Goal: Information Seeking & Learning: Learn about a topic

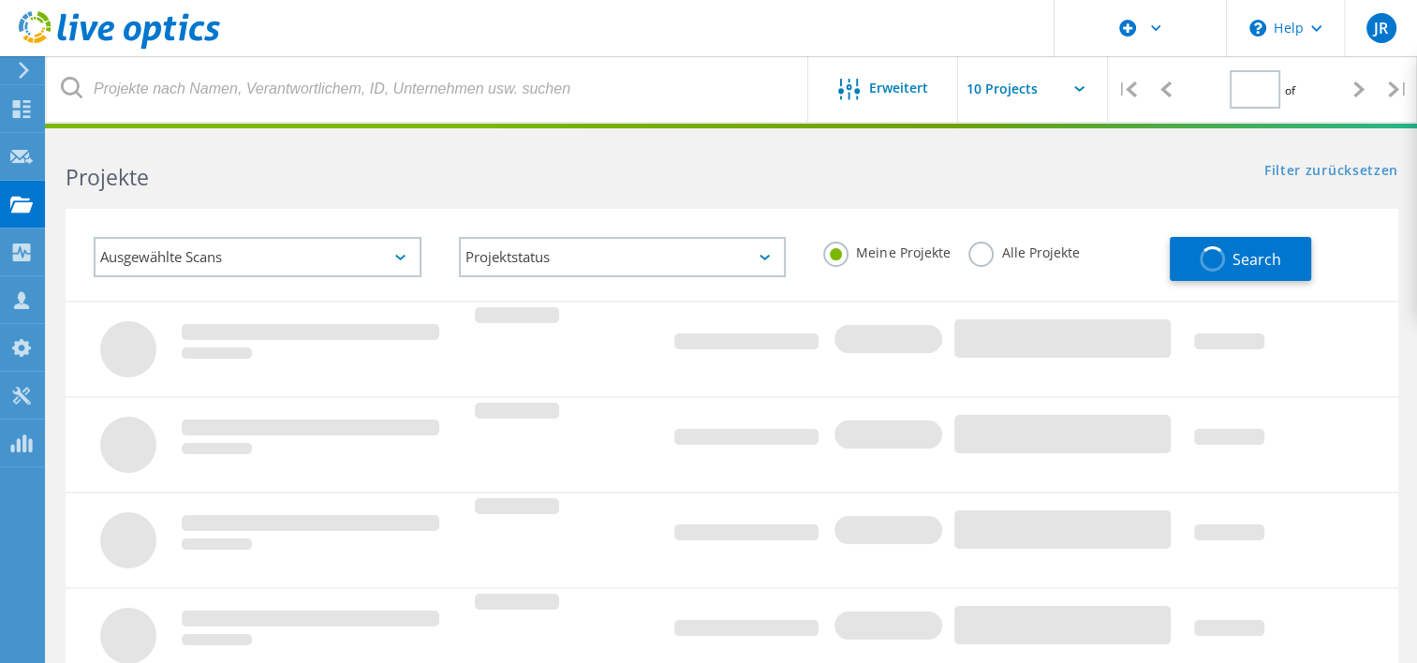
type input "1"
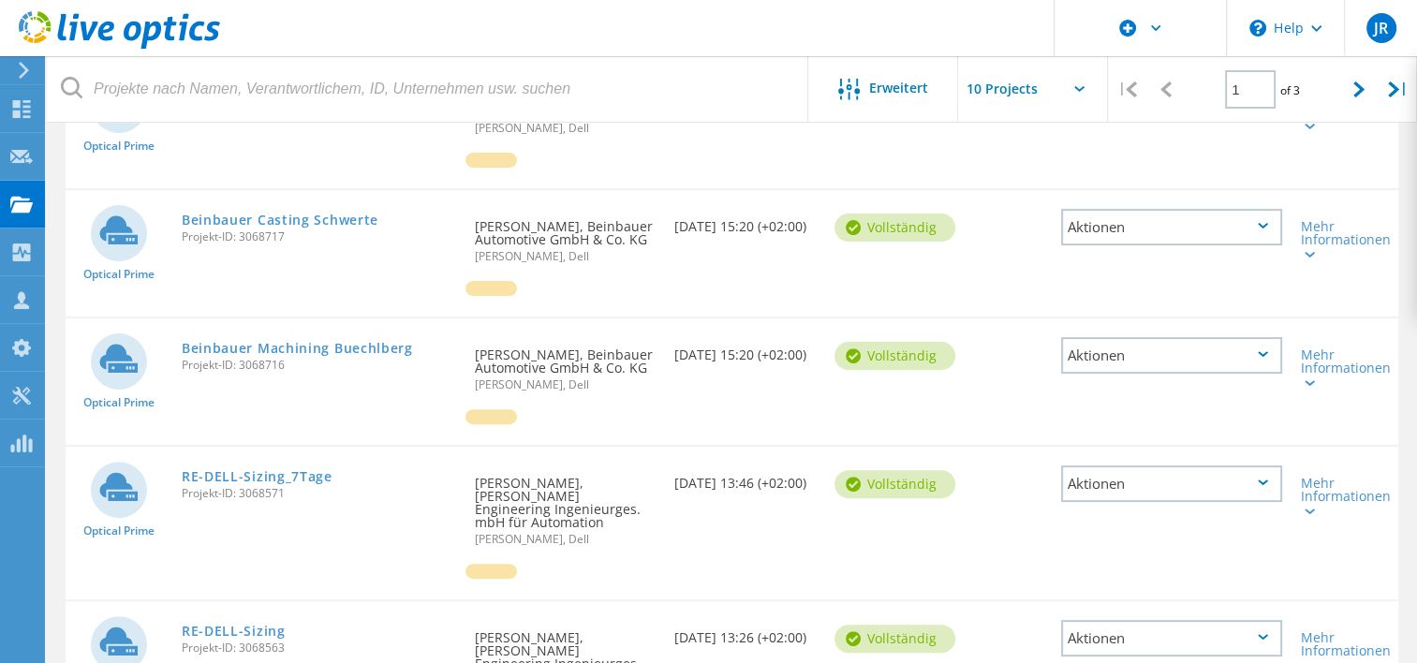
scroll to position [655, 0]
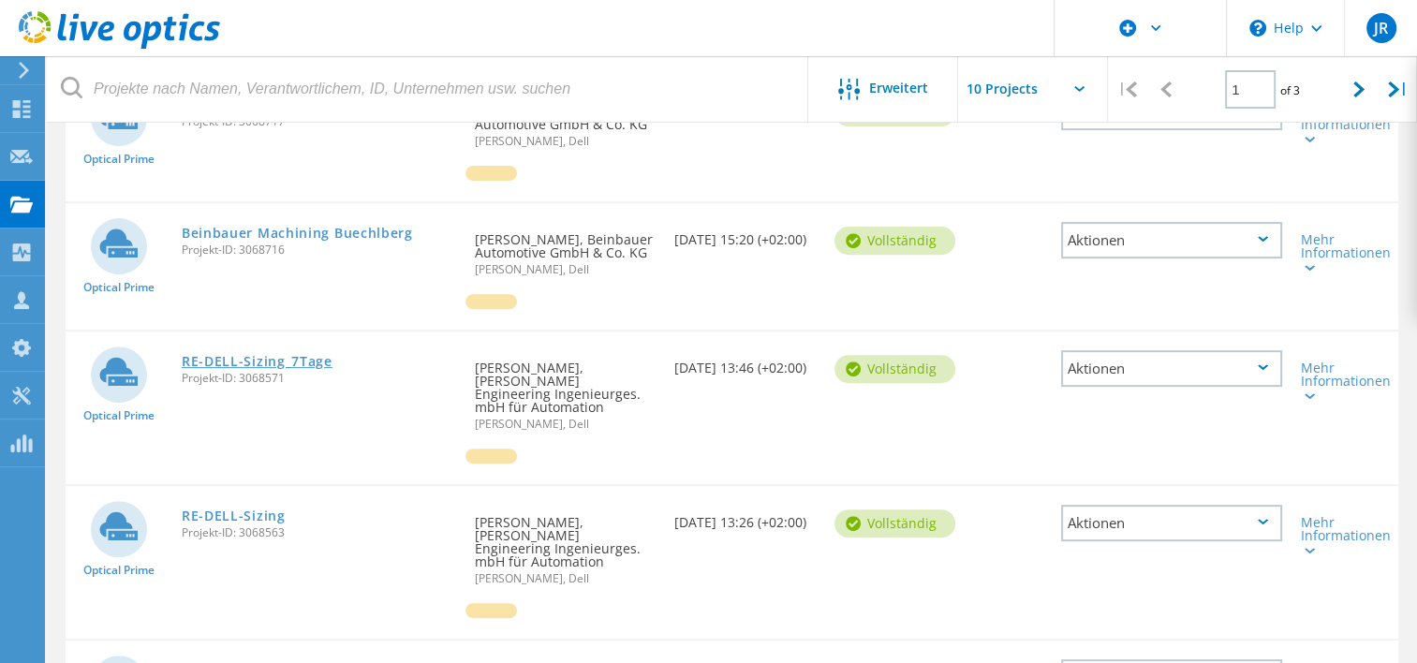
click at [250, 362] on link "RE-DELL-Sizing_7Tage" at bounding box center [257, 361] width 151 height 13
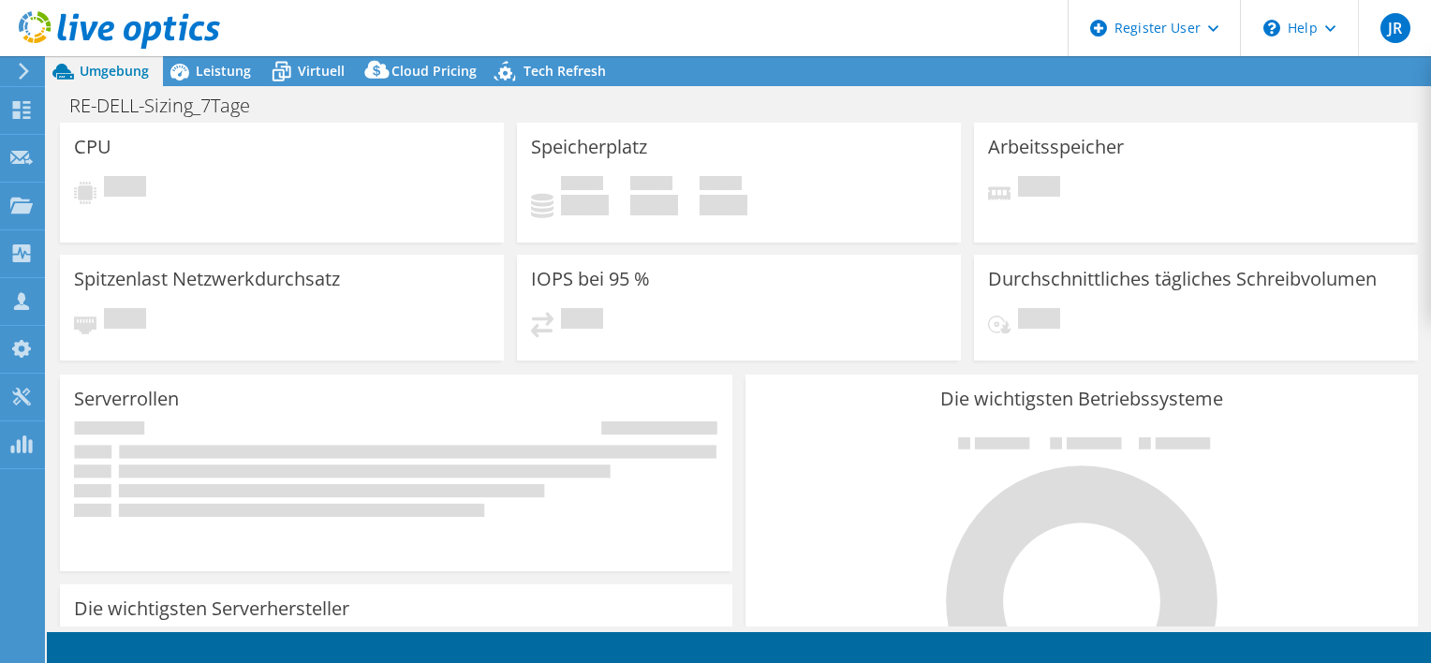
select select "USD"
select select "EULondon"
select select "EUR"
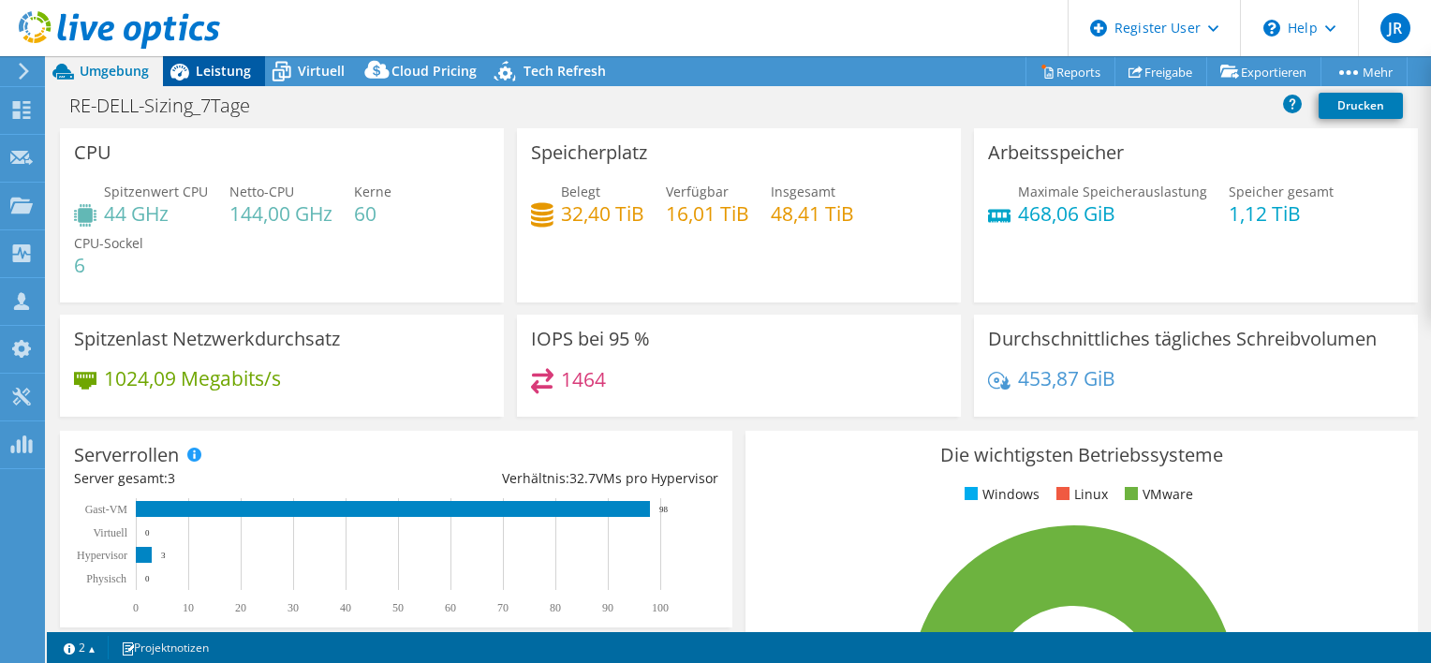
click at [200, 67] on span "Leistung" at bounding box center [223, 71] width 55 height 18
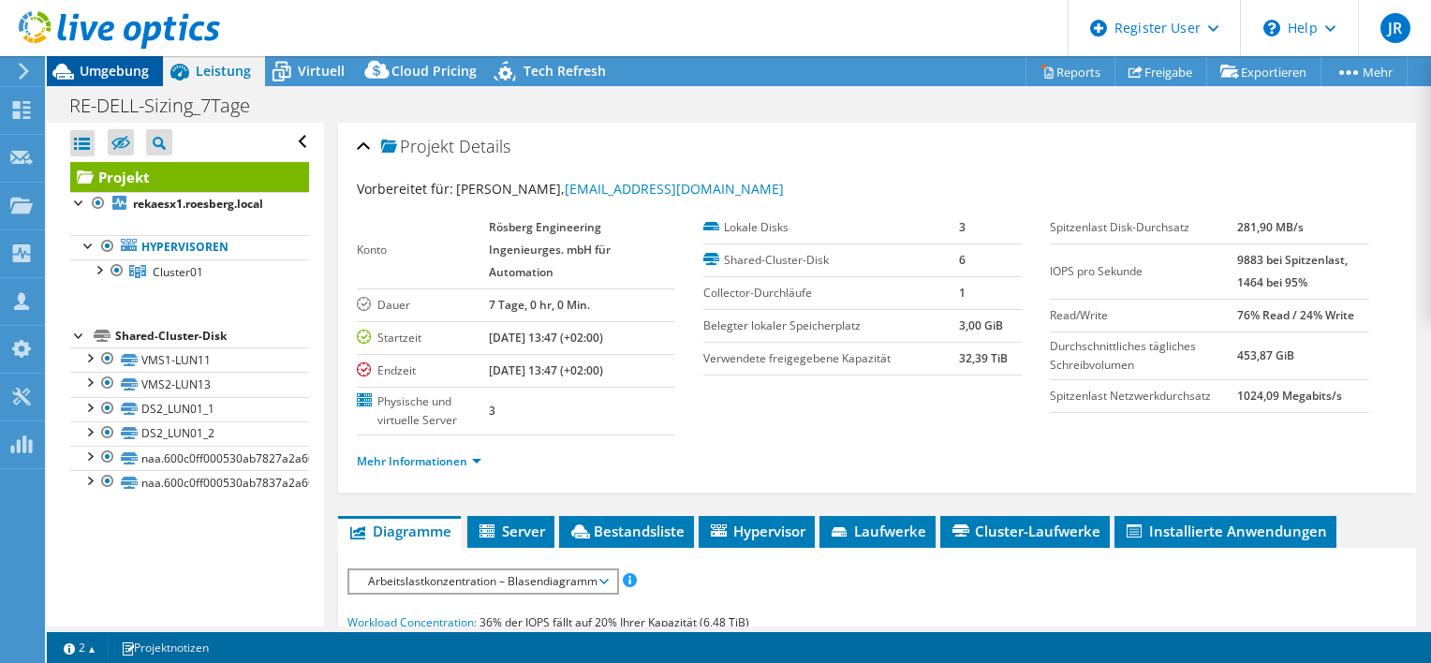
click at [124, 66] on span "Umgebung" at bounding box center [114, 71] width 69 height 18
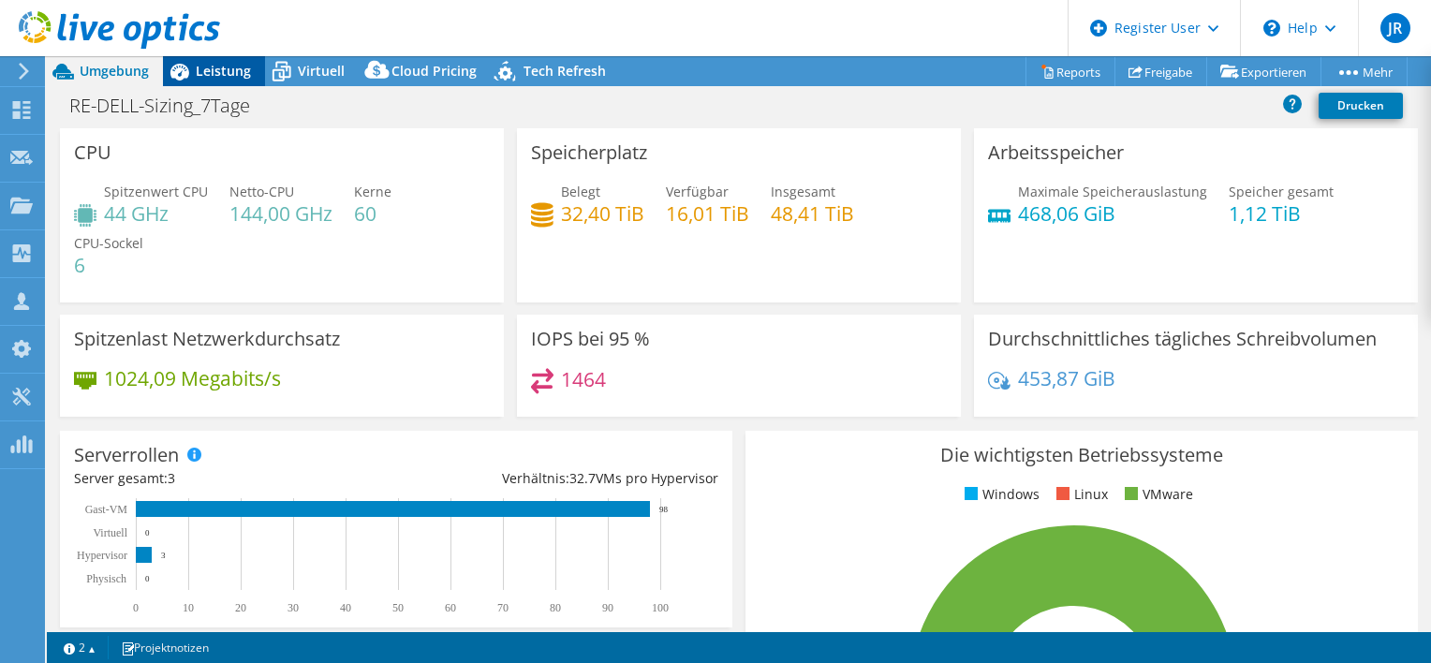
click at [225, 72] on span "Leistung" at bounding box center [223, 71] width 55 height 18
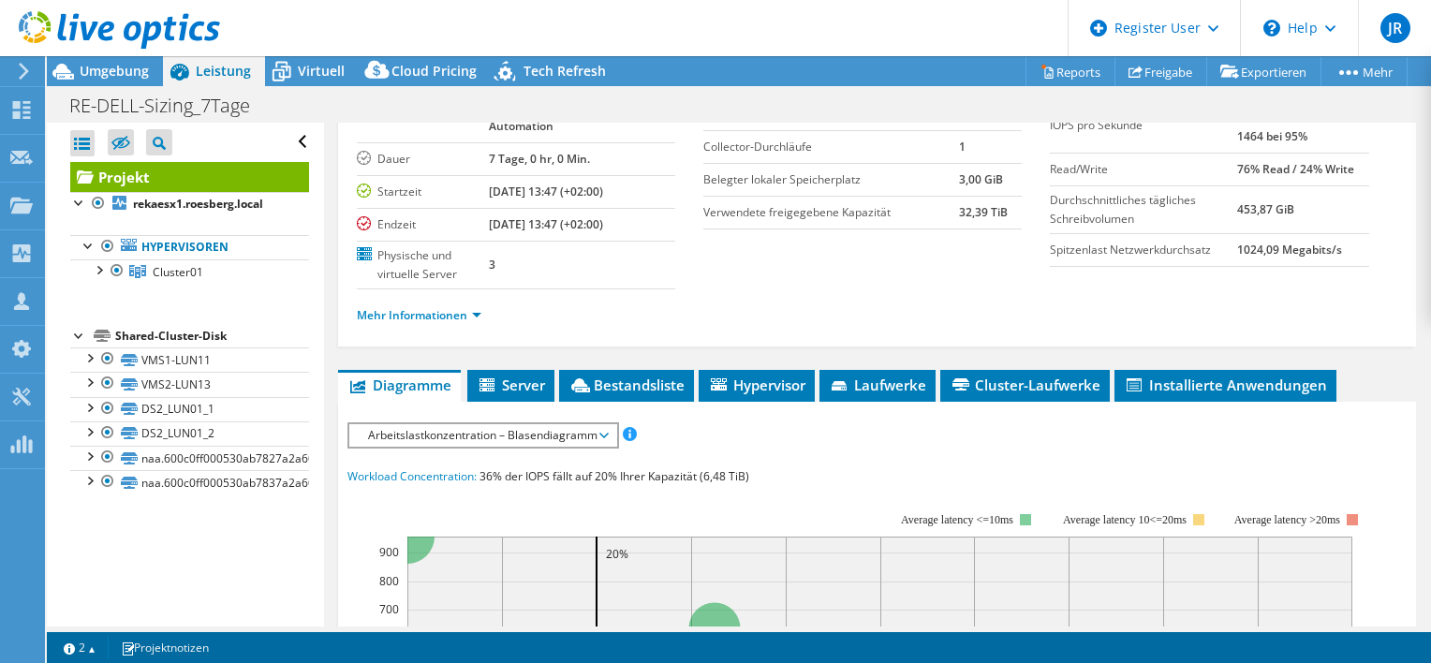
scroll to position [281, 0]
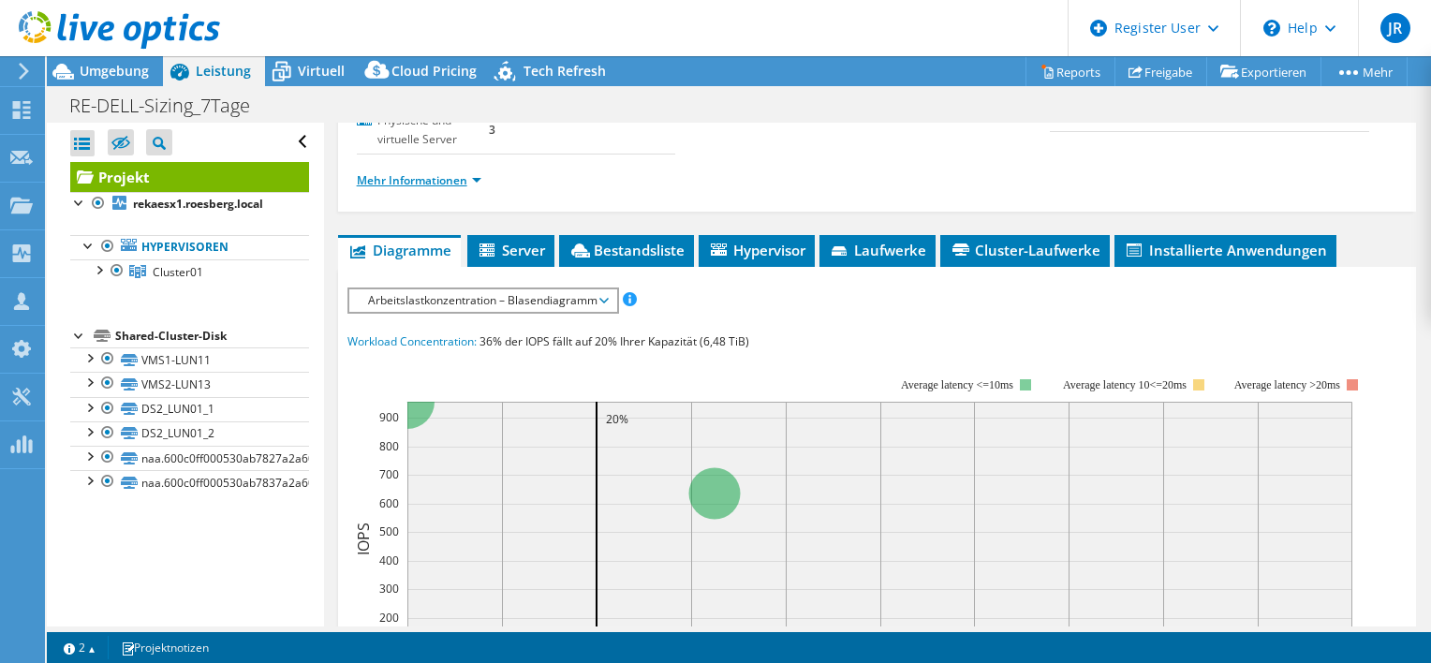
click at [405, 182] on link "Mehr Informationen" at bounding box center [419, 180] width 125 height 16
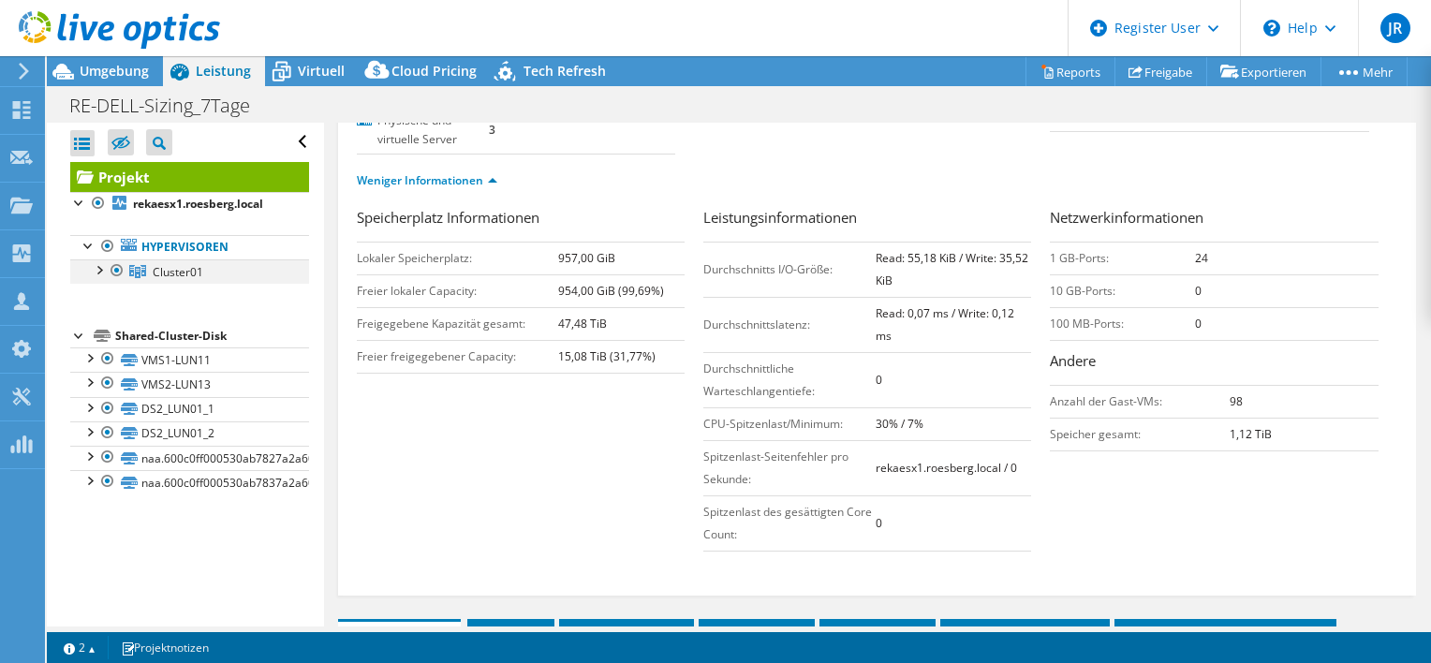
click at [98, 266] on div at bounding box center [98, 268] width 19 height 19
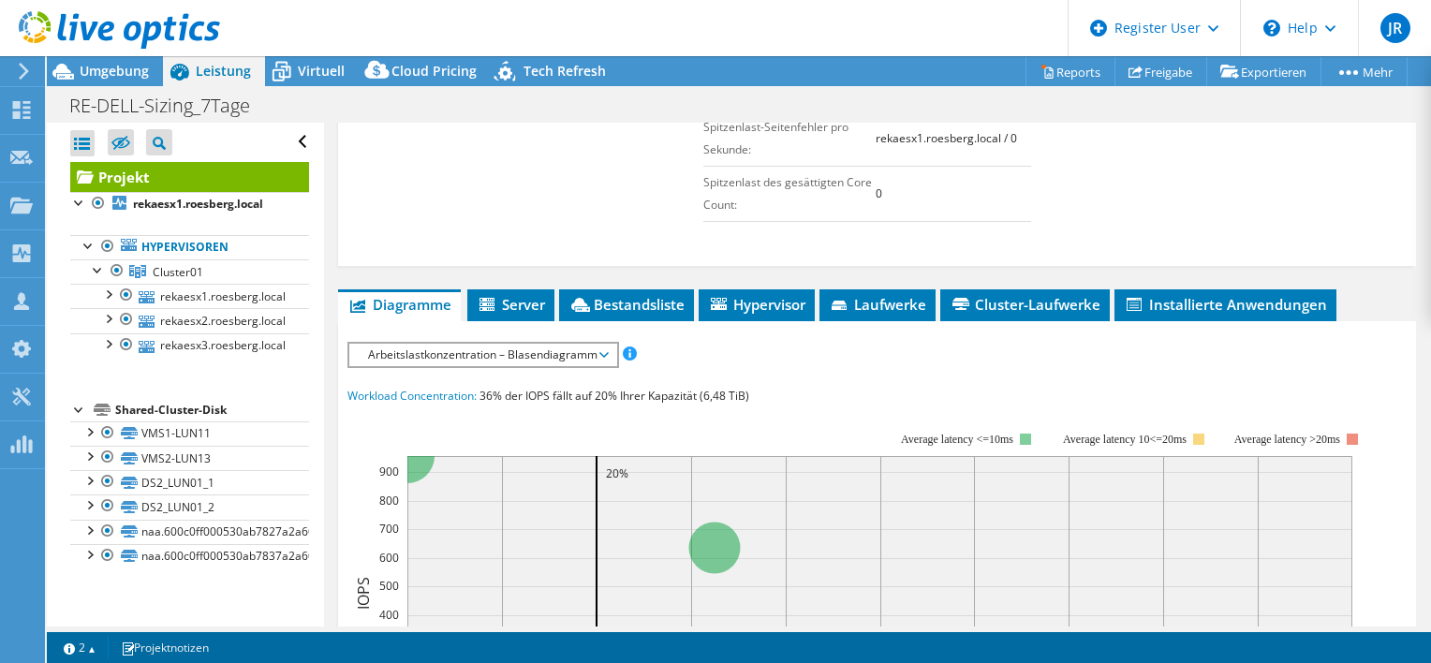
scroll to position [749, 0]
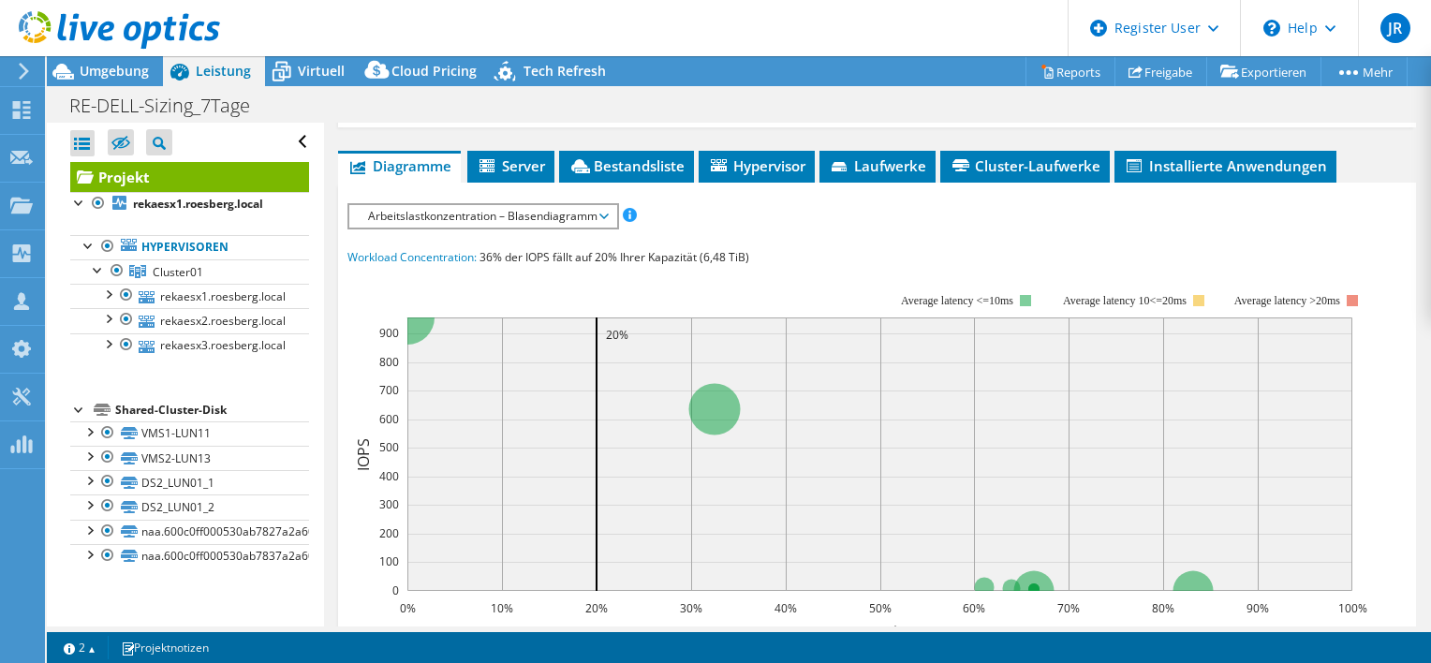
click at [596, 211] on span "Arbeitslastkonzentration – Blasendiagramm" at bounding box center [483, 216] width 248 height 22
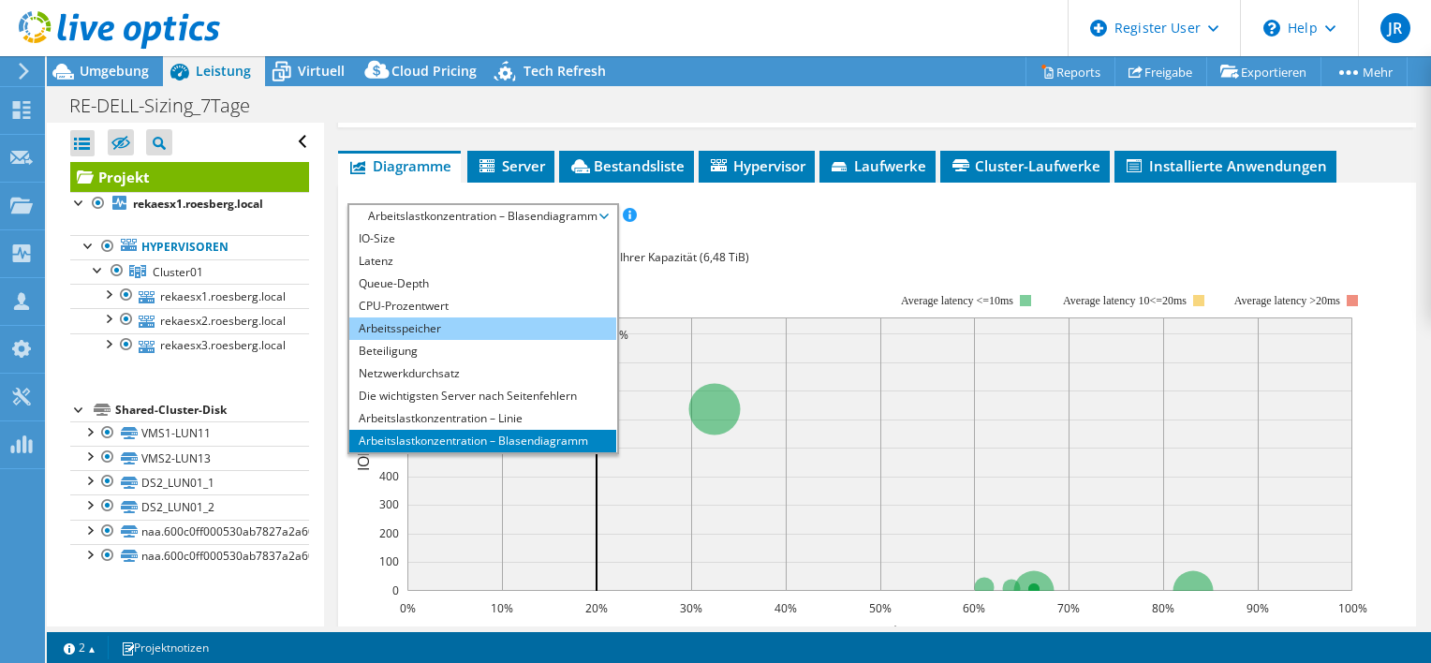
scroll to position [67, 0]
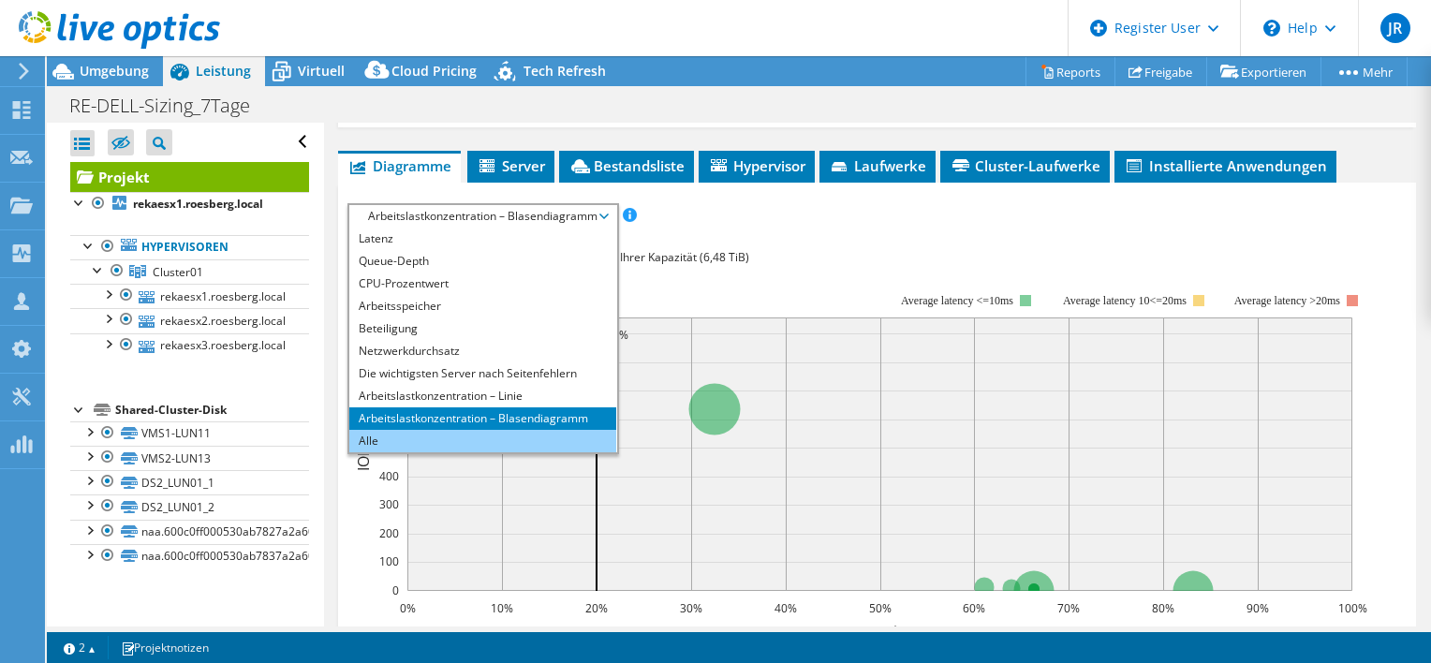
click at [362, 442] on li "Alle" at bounding box center [482, 441] width 267 height 22
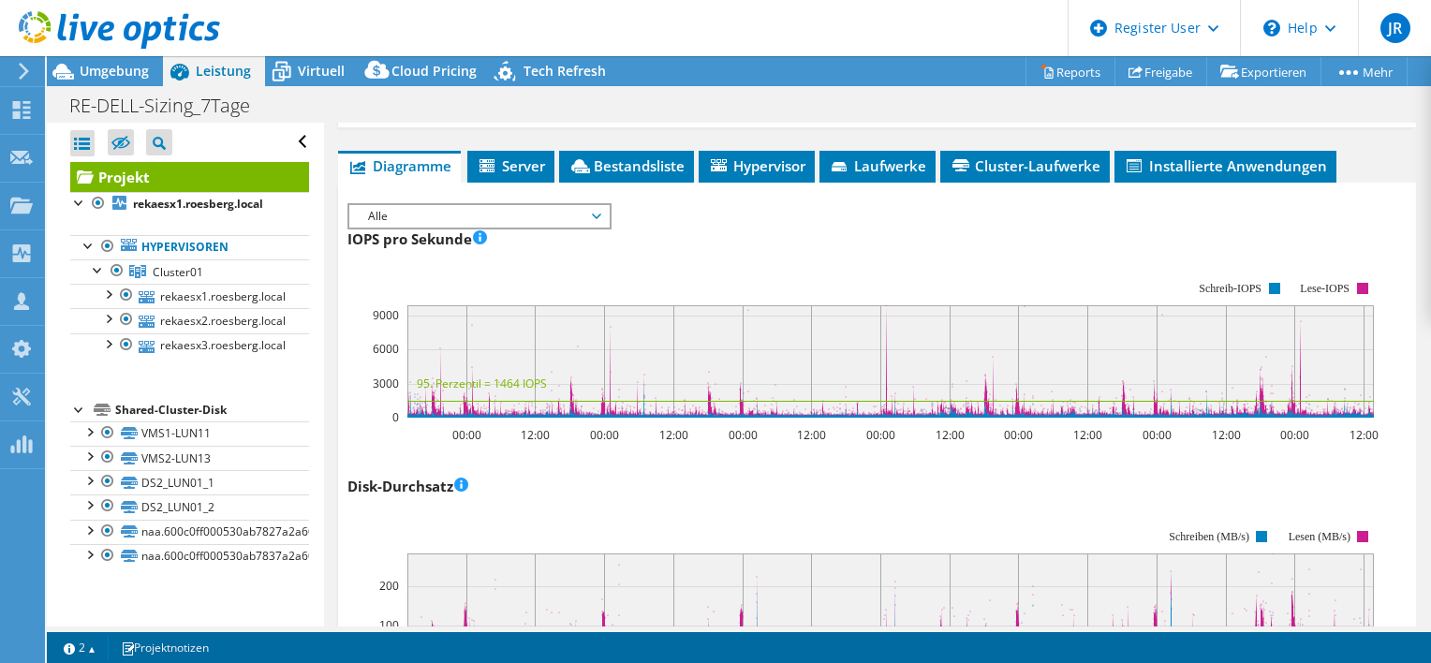
click at [705, 256] on rect at bounding box center [862, 349] width 1031 height 187
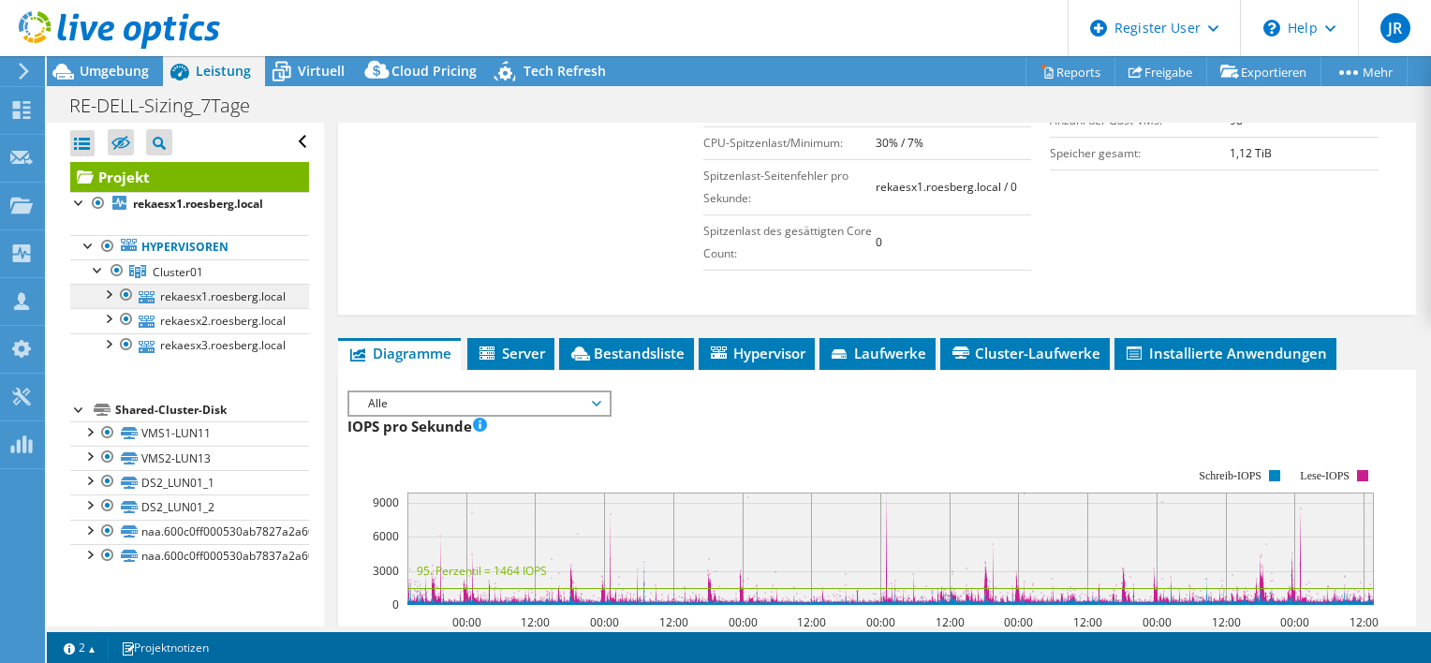
scroll to position [187, 0]
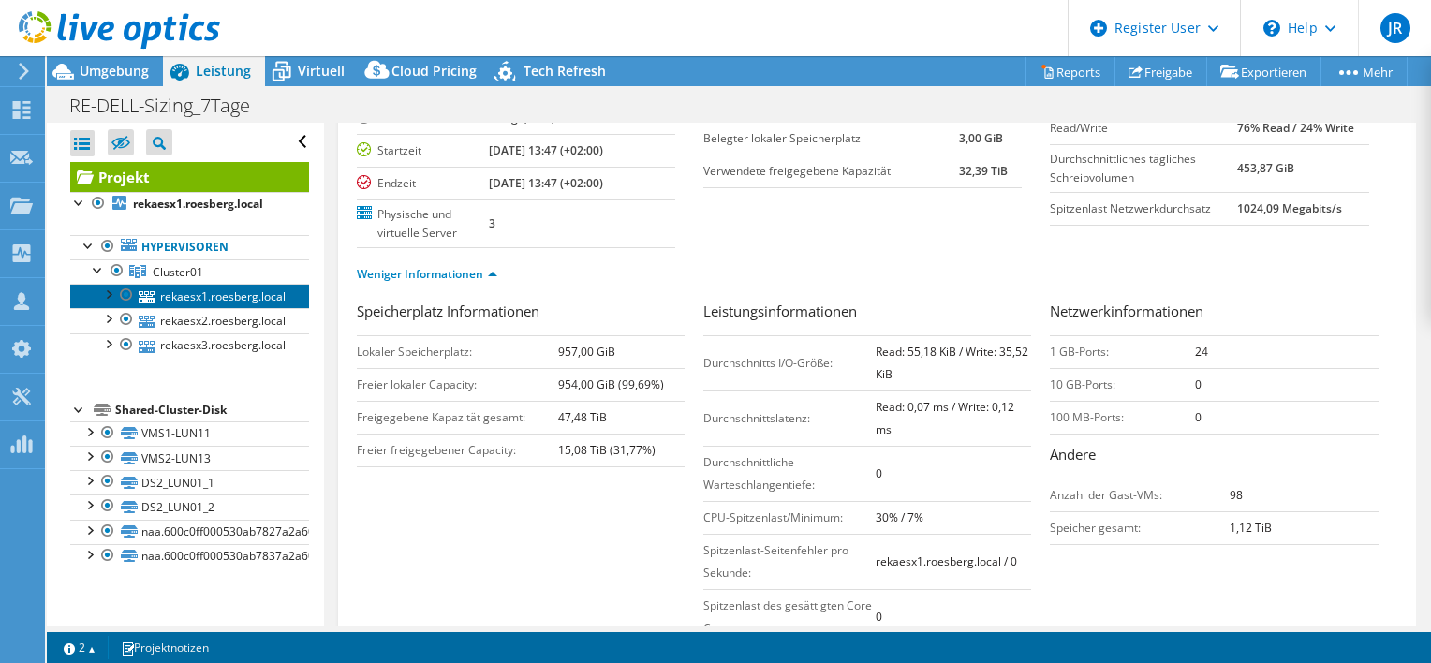
click at [211, 296] on link "rekaesx1.roesberg.local" at bounding box center [189, 296] width 239 height 24
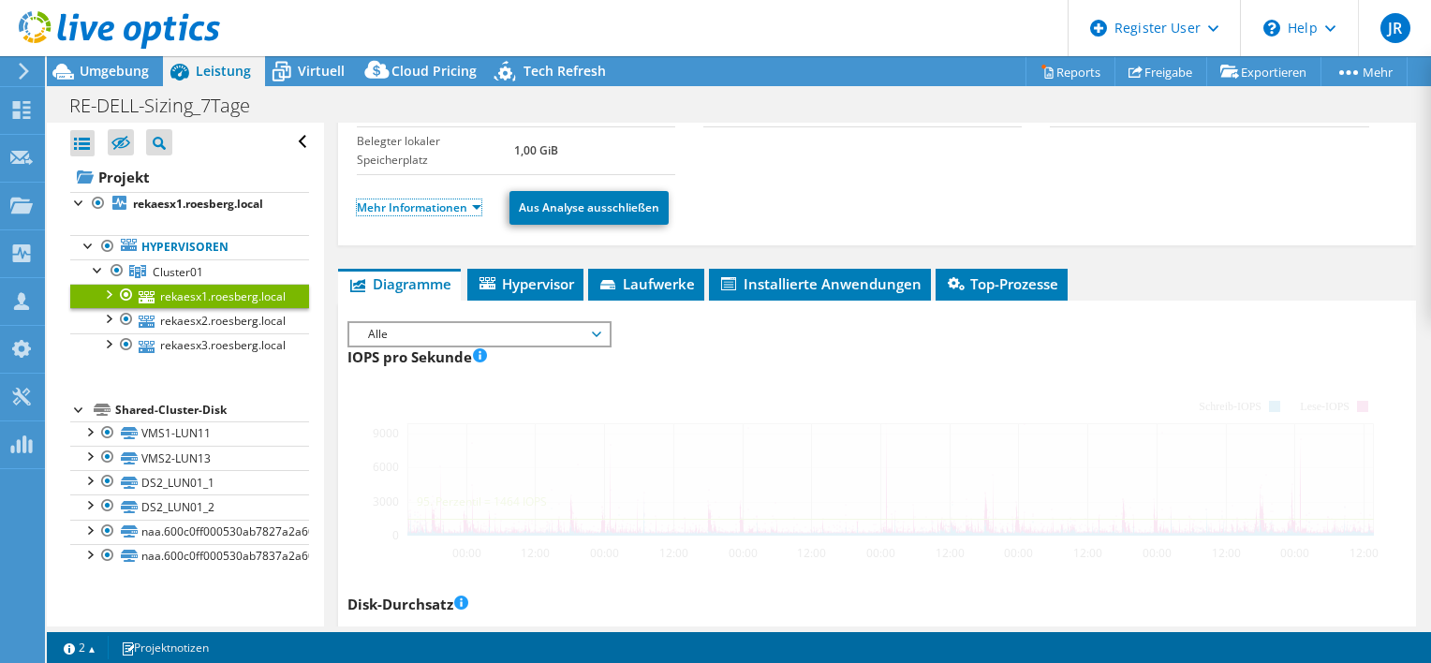
click at [426, 207] on link "Mehr Informationen" at bounding box center [419, 207] width 125 height 16
